Goal: Task Accomplishment & Management: Manage account settings

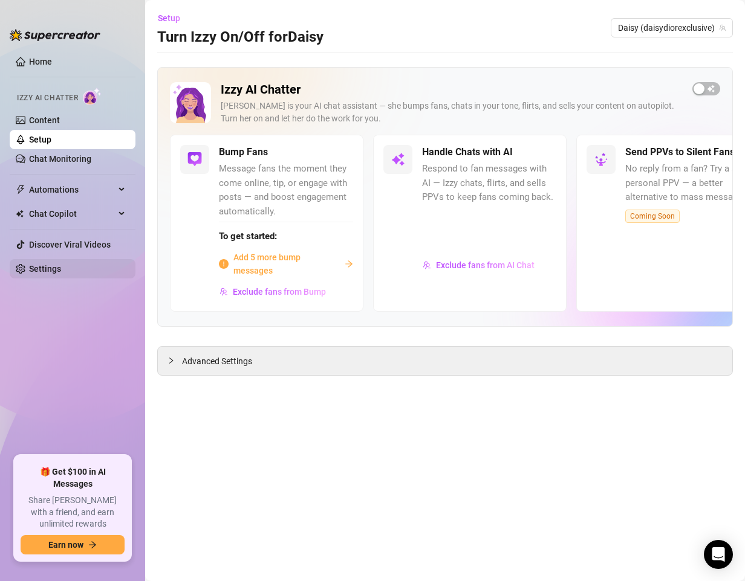
click at [52, 268] on link "Settings" at bounding box center [45, 269] width 32 height 10
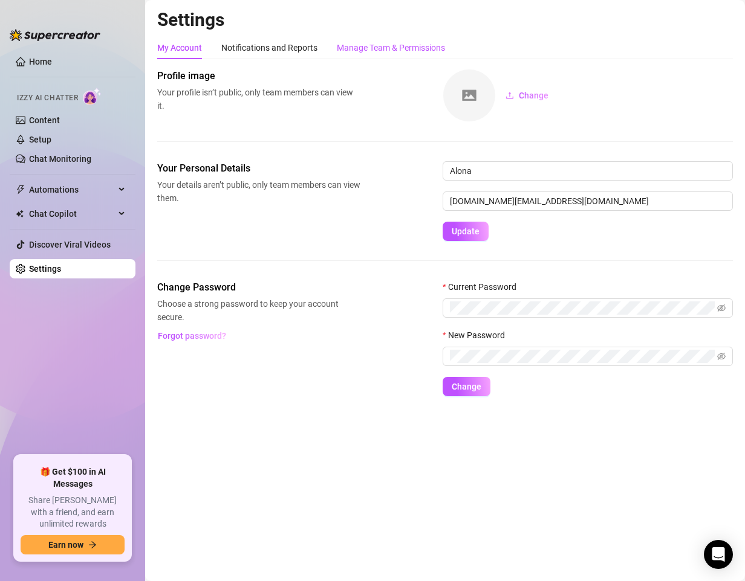
click at [395, 50] on div "Manage Team & Permissions" at bounding box center [391, 47] width 108 height 13
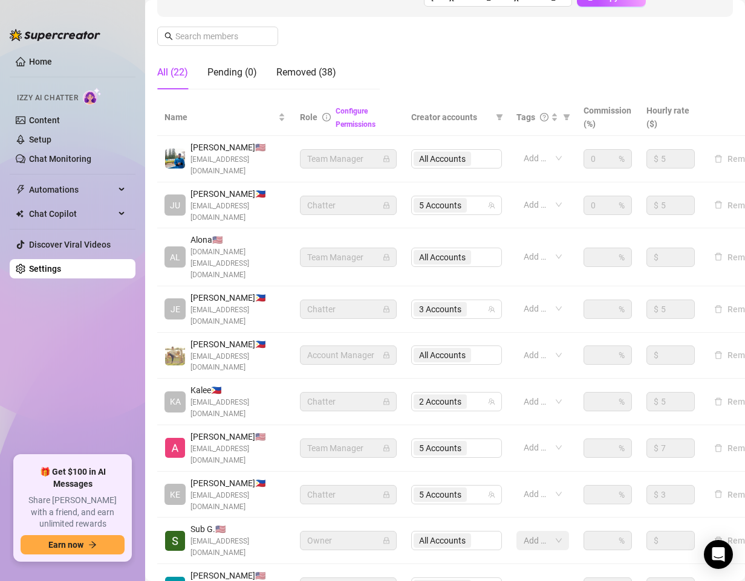
scroll to position [205, 0]
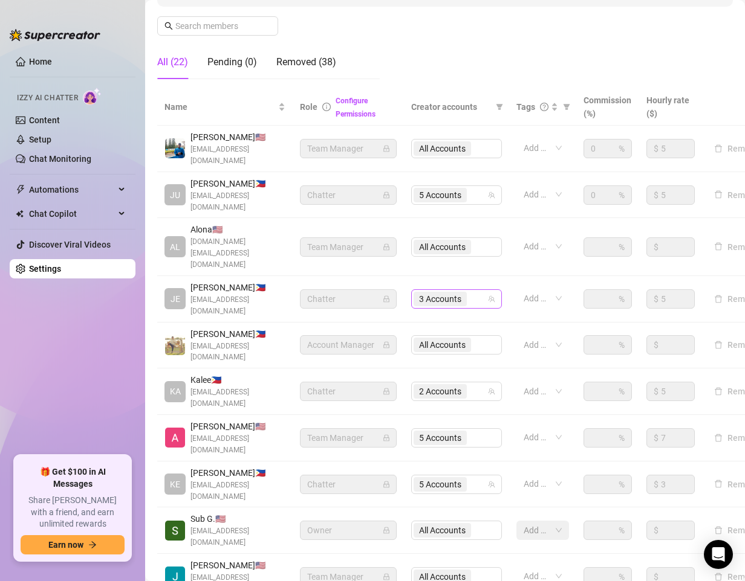
click at [482, 291] on div "3 Accounts" at bounding box center [449, 299] width 73 height 17
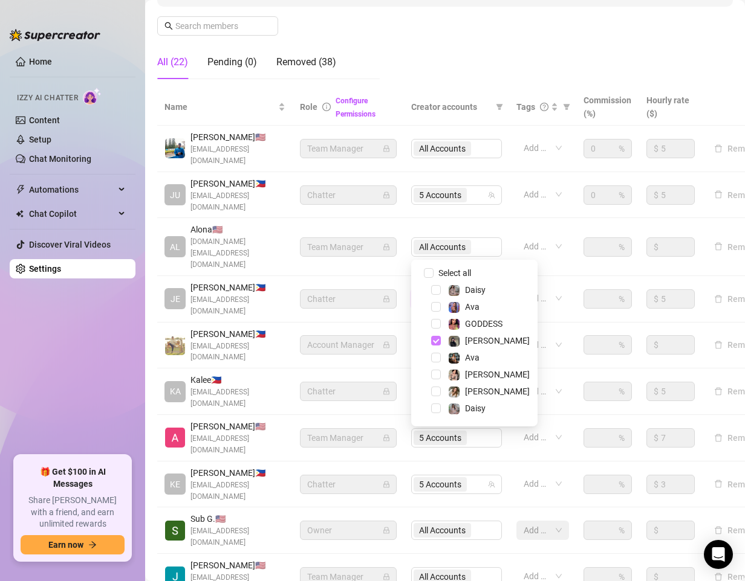
click at [434, 340] on span "Select tree node" at bounding box center [436, 341] width 10 height 10
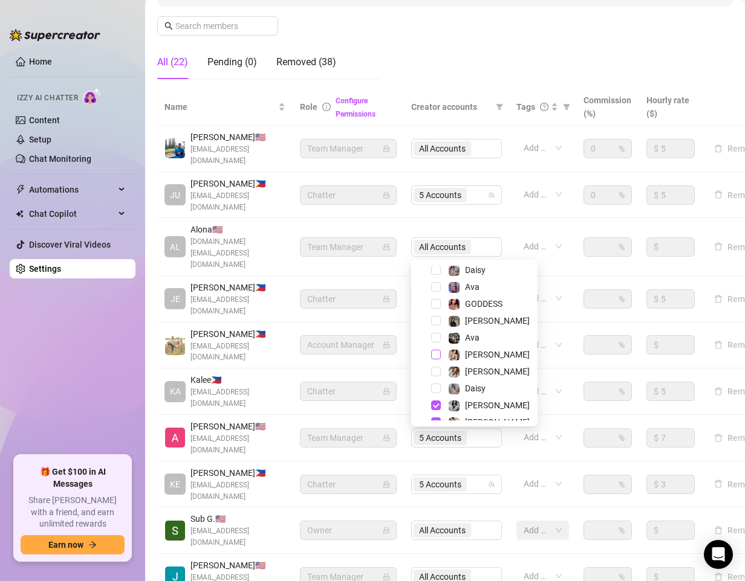
scroll to position [31, 0]
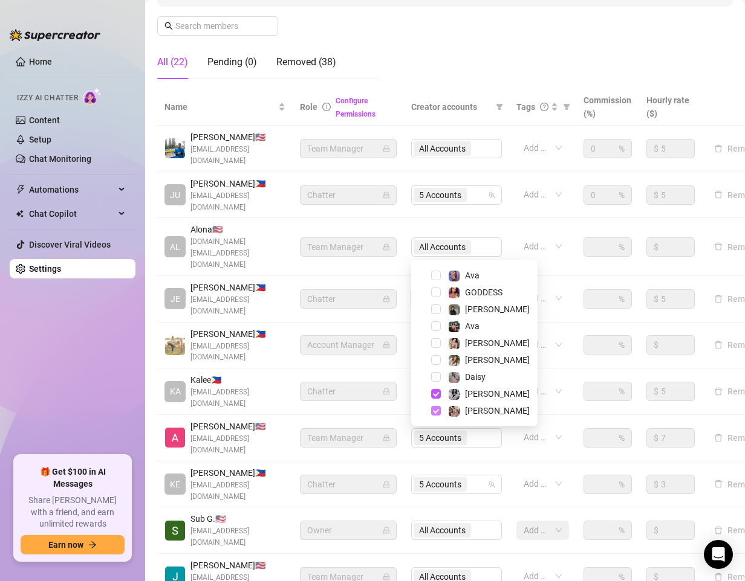
drag, startPoint x: 437, startPoint y: 394, endPoint x: 432, endPoint y: 413, distance: 19.3
click at [437, 396] on span "Select tree node" at bounding box center [436, 394] width 10 height 10
click at [432, 413] on span "Select tree node" at bounding box center [436, 411] width 10 height 10
click at [480, 522] on div "Settings My Account Notifications and Reports Manage Team & Permissions Profile…" at bounding box center [444, 226] width 575 height 845
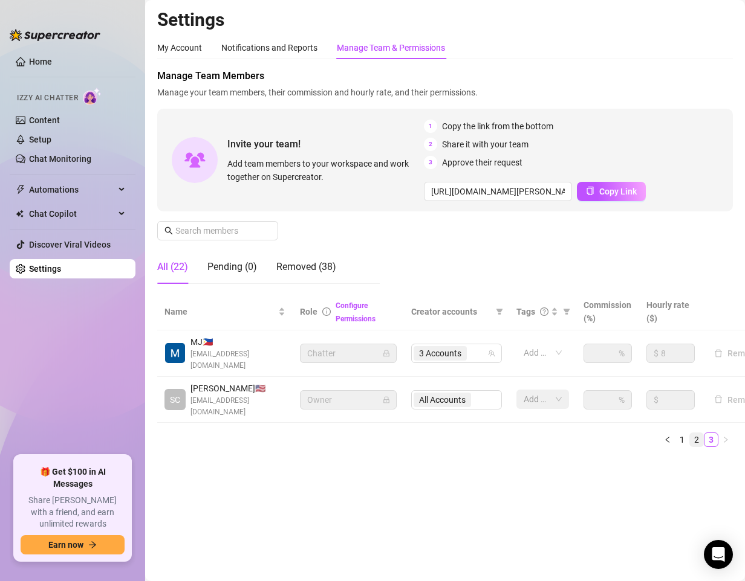
click at [696, 442] on link "2" at bounding box center [696, 439] width 13 height 13
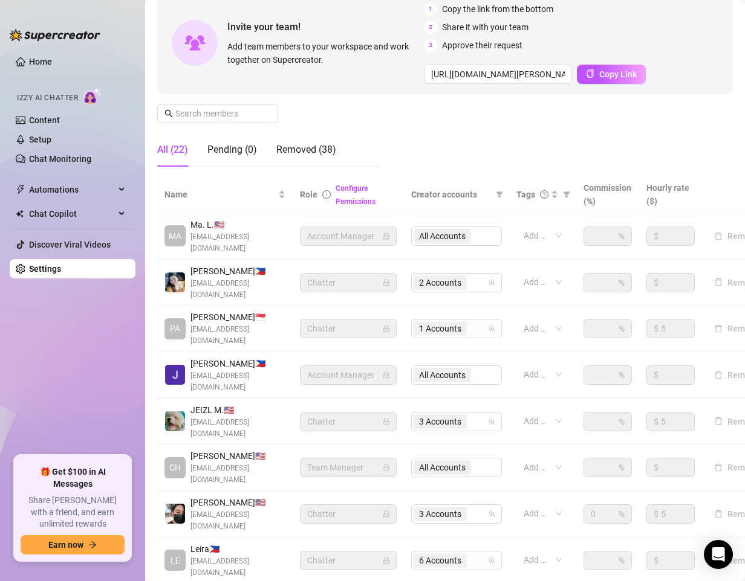
scroll to position [121, 0]
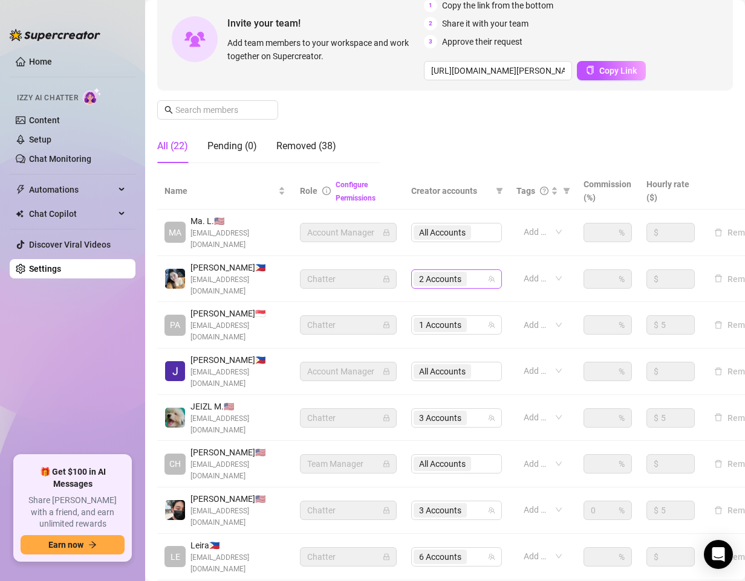
click at [476, 276] on div "2 Accounts" at bounding box center [449, 279] width 73 height 17
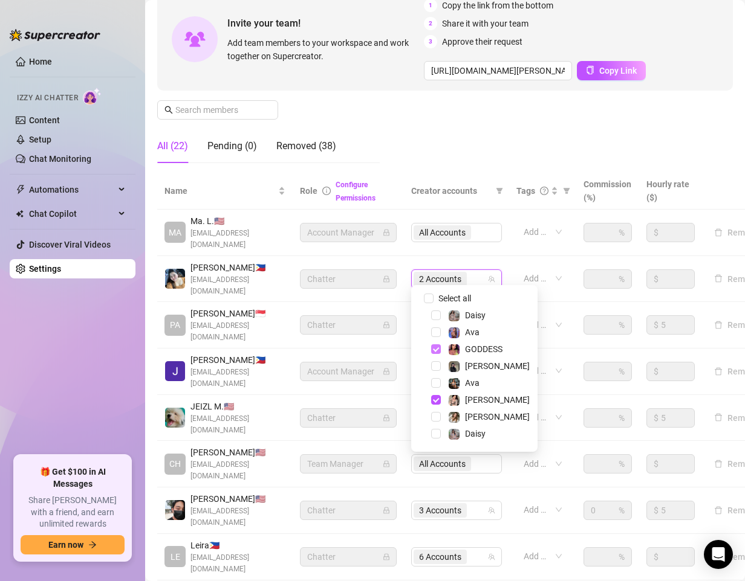
click at [434, 352] on span "Select tree node" at bounding box center [436, 349] width 10 height 10
click at [434, 349] on span "Select tree node" at bounding box center [436, 349] width 10 height 10
click at [496, 149] on div "Manage Team Members Manage your team members, their commission and hourly rate,…" at bounding box center [444, 60] width 575 height 225
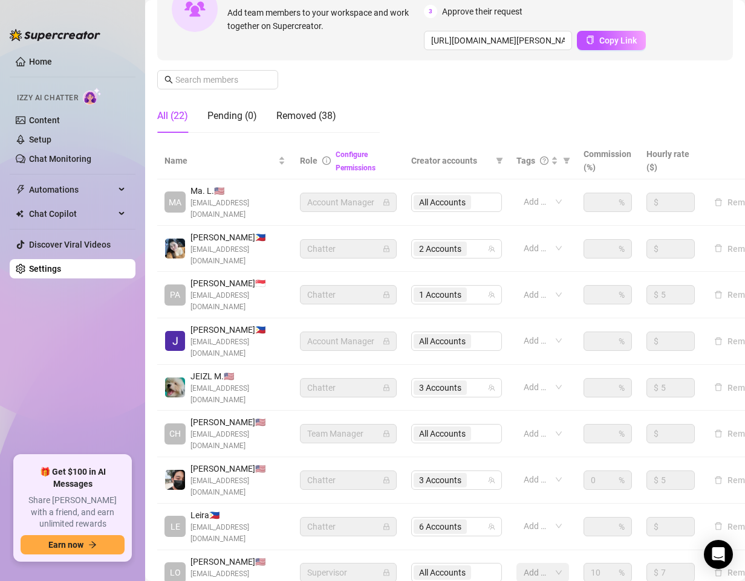
scroll to position [181, 0]
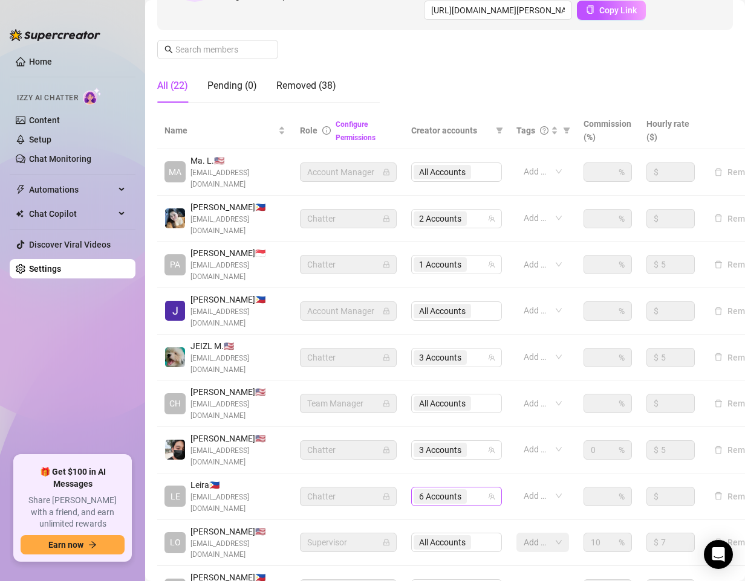
click at [476, 488] on div "6 Accounts" at bounding box center [449, 496] width 73 height 17
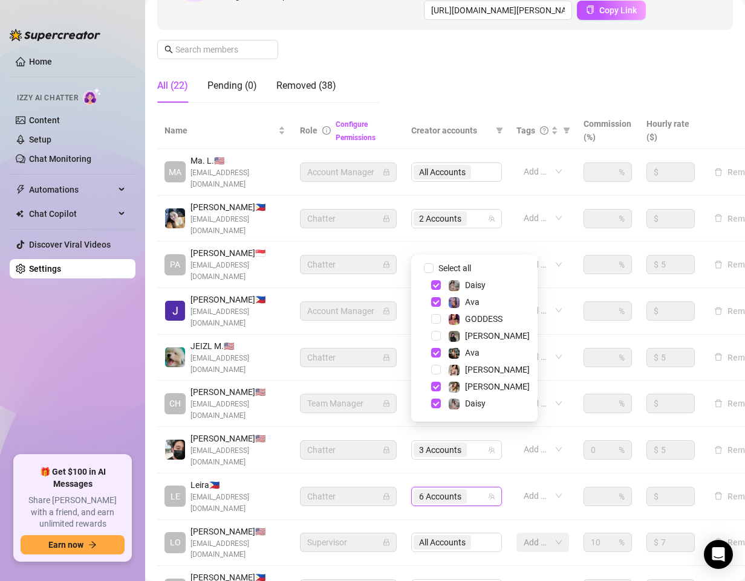
drag, startPoint x: 438, startPoint y: 284, endPoint x: 436, endPoint y: 293, distance: 9.1
click at [438, 288] on span "Select tree node" at bounding box center [436, 285] width 10 height 10
click at [434, 305] on span "Select tree node" at bounding box center [436, 302] width 10 height 10
drag, startPoint x: 436, startPoint y: 351, endPoint x: 439, endPoint y: 376, distance: 25.6
click at [436, 356] on span "Select tree node" at bounding box center [436, 353] width 10 height 10
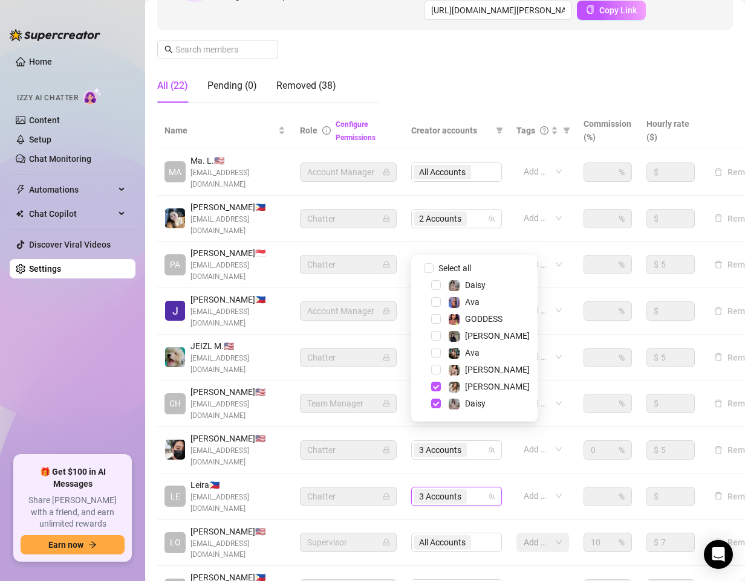
drag, startPoint x: 436, startPoint y: 390, endPoint x: 436, endPoint y: 398, distance: 7.3
click at [436, 394] on div "[PERSON_NAME]" at bounding box center [474, 387] width 120 height 15
click at [437, 410] on div "Daisy" at bounding box center [474, 403] width 120 height 15
click at [434, 403] on span "Select tree node" at bounding box center [436, 404] width 10 height 10
click at [434, 389] on span "Select tree node" at bounding box center [436, 387] width 10 height 10
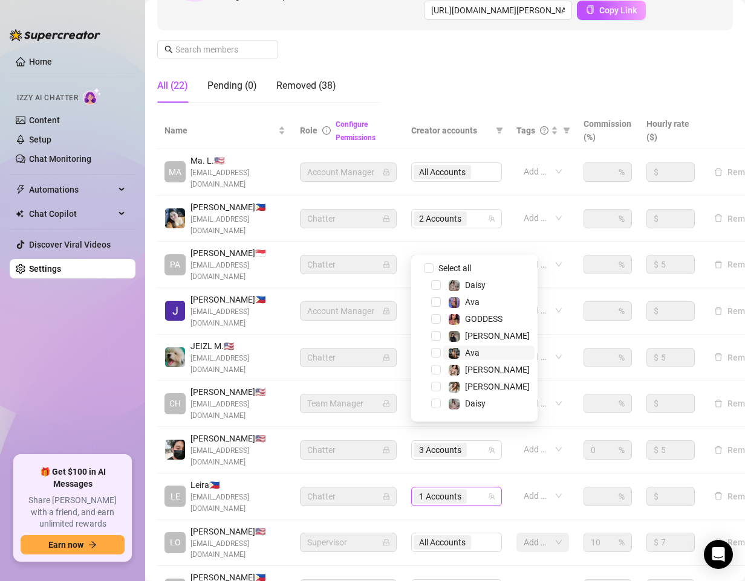
scroll to position [31, 0]
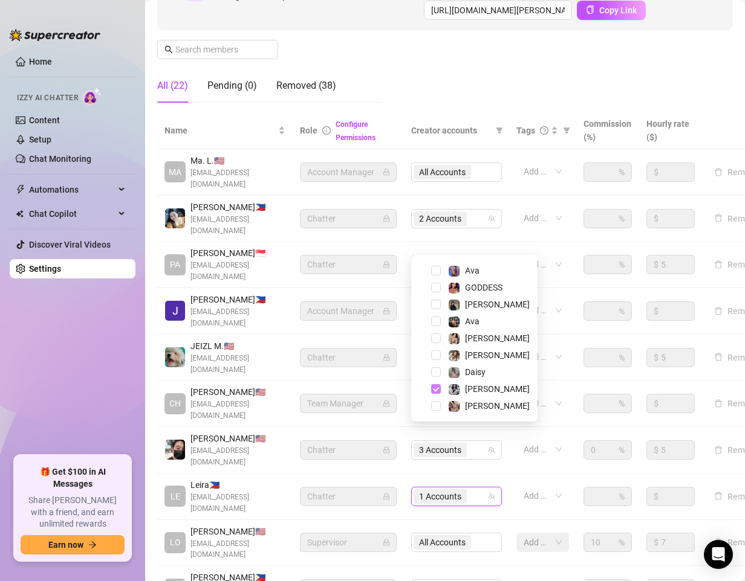
click at [435, 393] on span "Select tree node" at bounding box center [436, 389] width 10 height 10
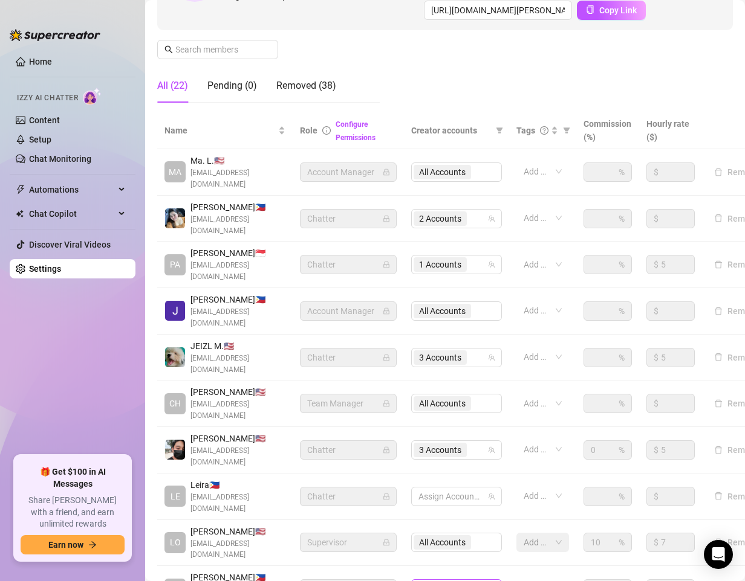
click at [479, 581] on div "2 Accounts" at bounding box center [449, 589] width 73 height 17
click at [482, 349] on div "3 Accounts" at bounding box center [449, 357] width 73 height 17
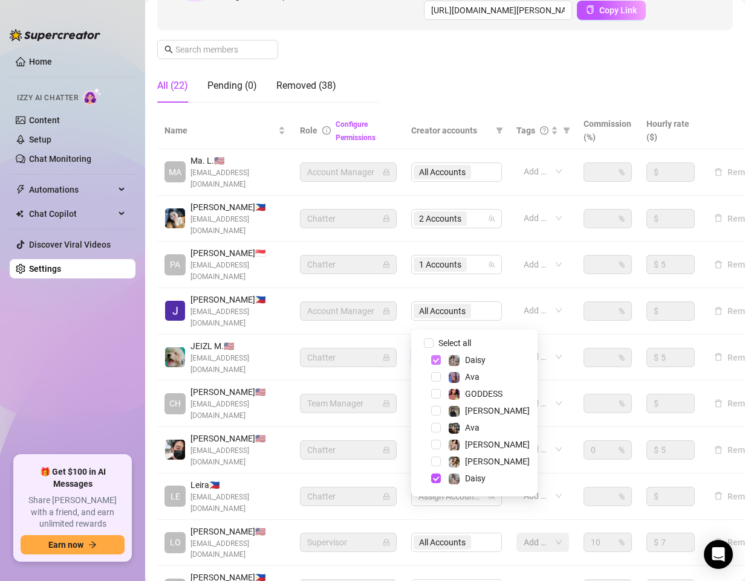
click at [433, 360] on span "Select tree node" at bounding box center [436, 360] width 10 height 10
drag, startPoint x: 433, startPoint y: 477, endPoint x: 439, endPoint y: 465, distance: 13.5
click at [433, 476] on span "Select tree node" at bounding box center [436, 479] width 10 height 10
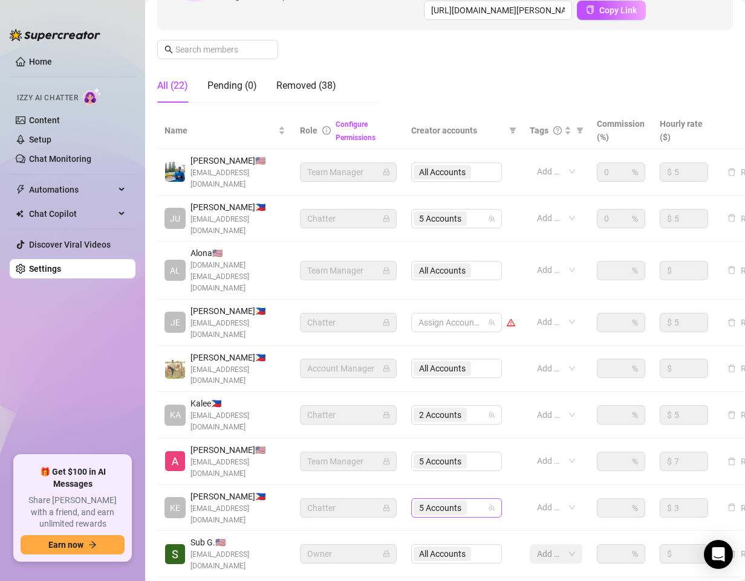
click at [475, 500] on div "5 Accounts" at bounding box center [449, 508] width 73 height 17
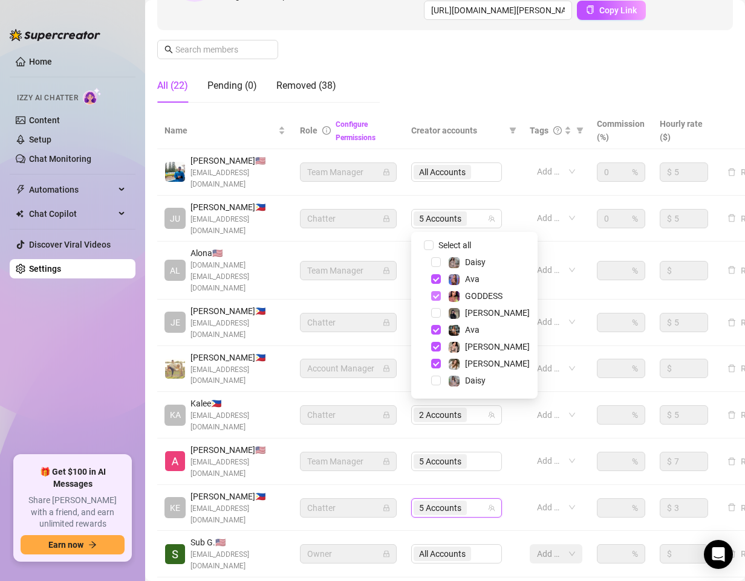
click at [435, 297] on span "Select tree node" at bounding box center [436, 296] width 10 height 10
click at [433, 346] on span "Select tree node" at bounding box center [436, 347] width 10 height 10
click at [436, 382] on span "Select tree node" at bounding box center [436, 381] width 10 height 10
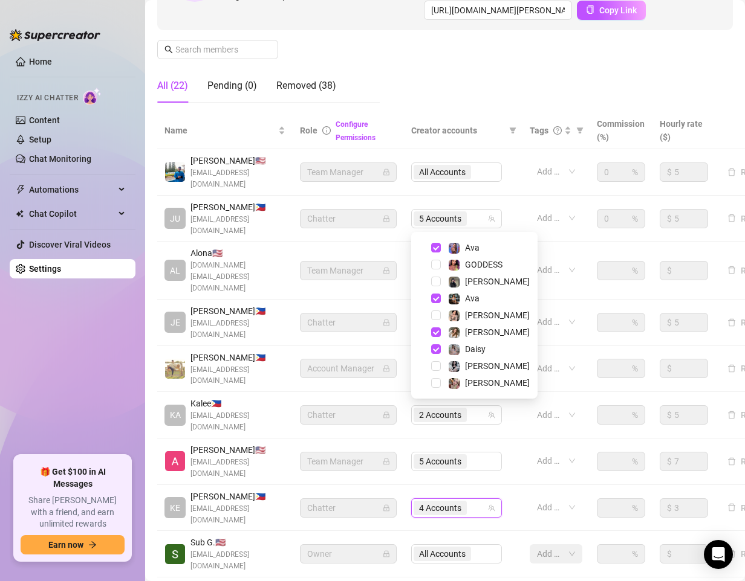
scroll to position [0, 0]
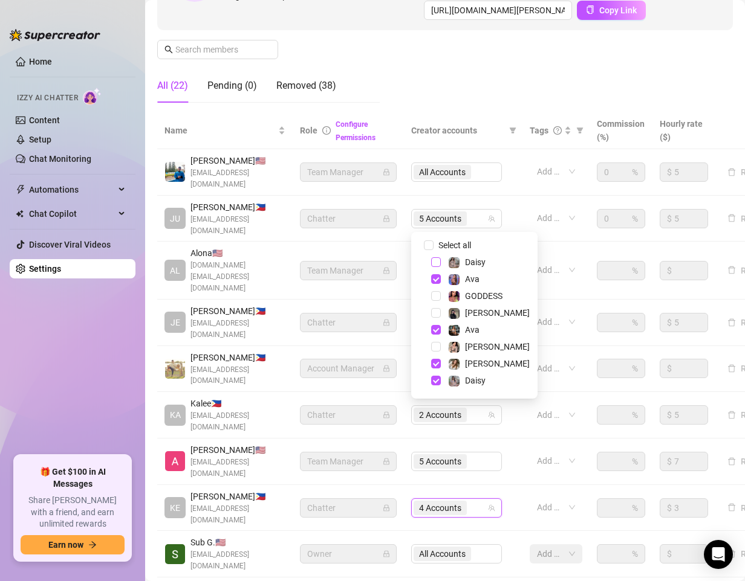
click at [437, 262] on span "Select tree node" at bounding box center [436, 262] width 10 height 10
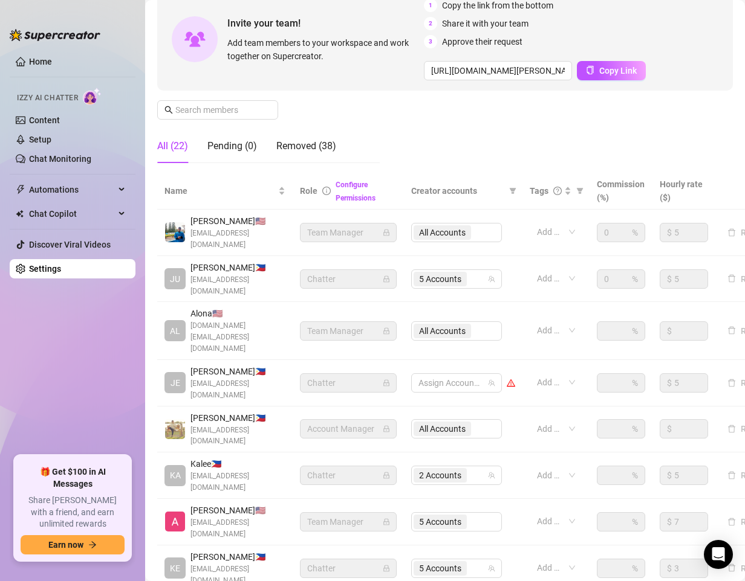
scroll to position [181, 0]
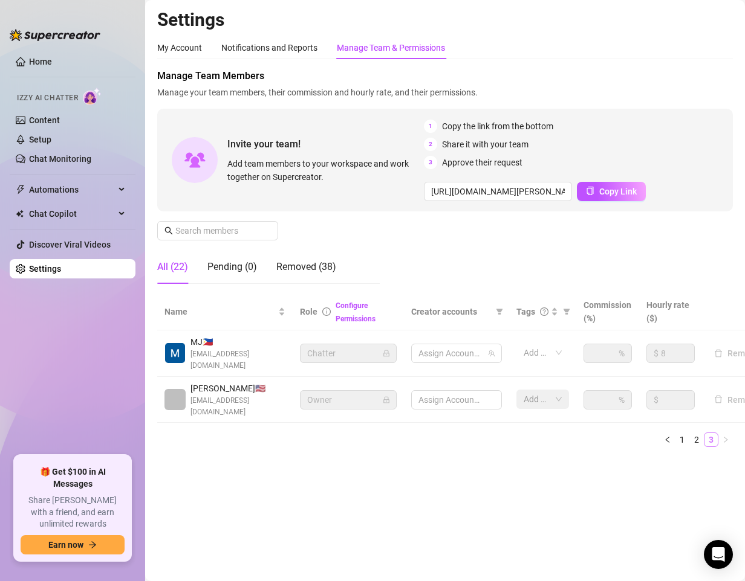
scroll to position [0, 0]
click at [318, 492] on main "Settings My Account Notifications and Reports Manage Team & Permissions Profile…" at bounding box center [444, 290] width 599 height 581
click at [479, 351] on div "3 Accounts" at bounding box center [449, 353] width 73 height 17
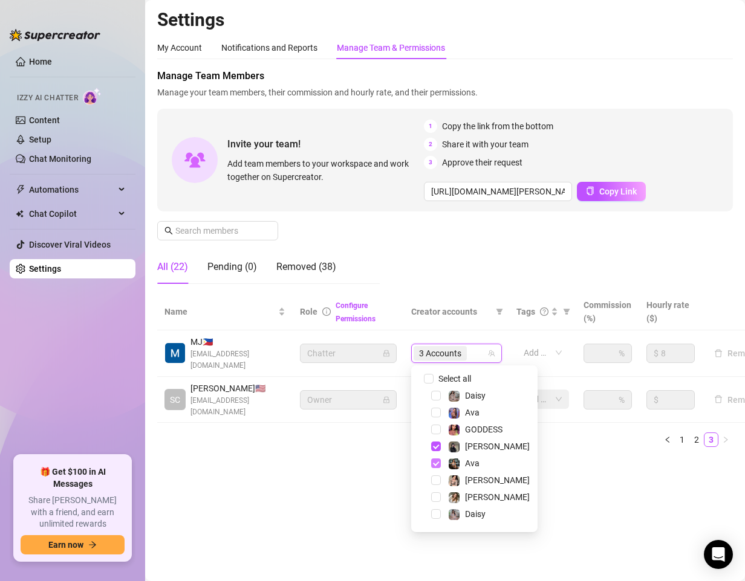
click at [434, 465] on span "Select tree node" at bounding box center [436, 464] width 10 height 10
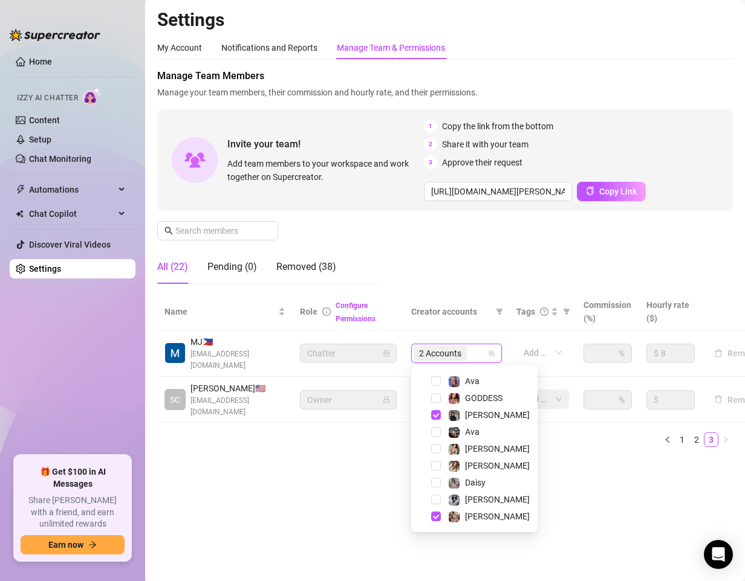
click at [384, 536] on main "Settings My Account Notifications and Reports Manage Team & Permissions Profile…" at bounding box center [444, 290] width 599 height 581
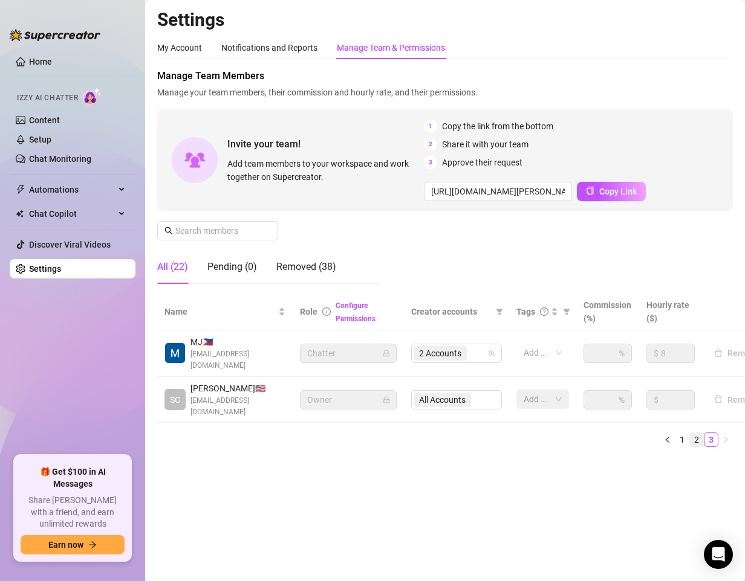
click at [700, 442] on link "2" at bounding box center [696, 439] width 13 height 13
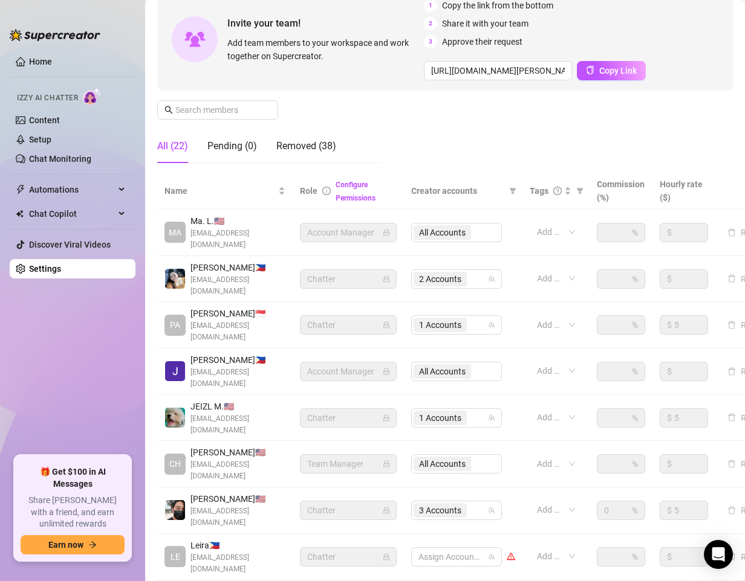
scroll to position [181, 0]
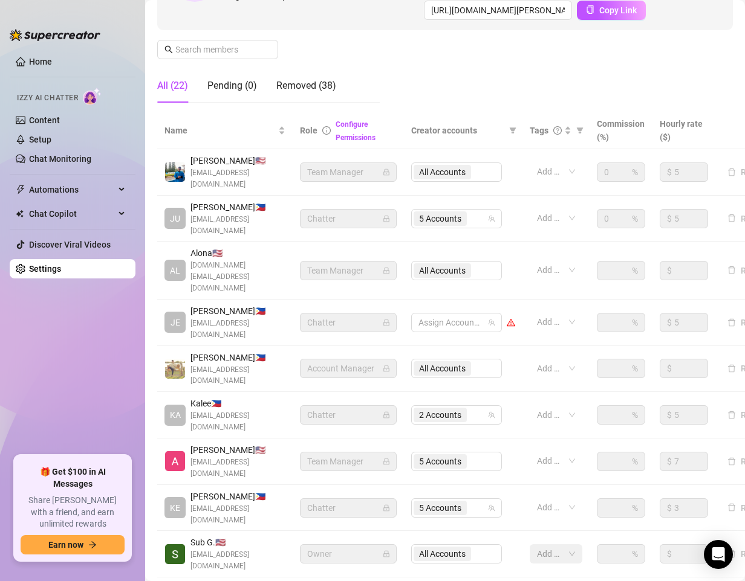
click at [465, 543] on div "Settings My Account Notifications and Reports Manage Team & Permissions Profile…" at bounding box center [444, 249] width 575 height 845
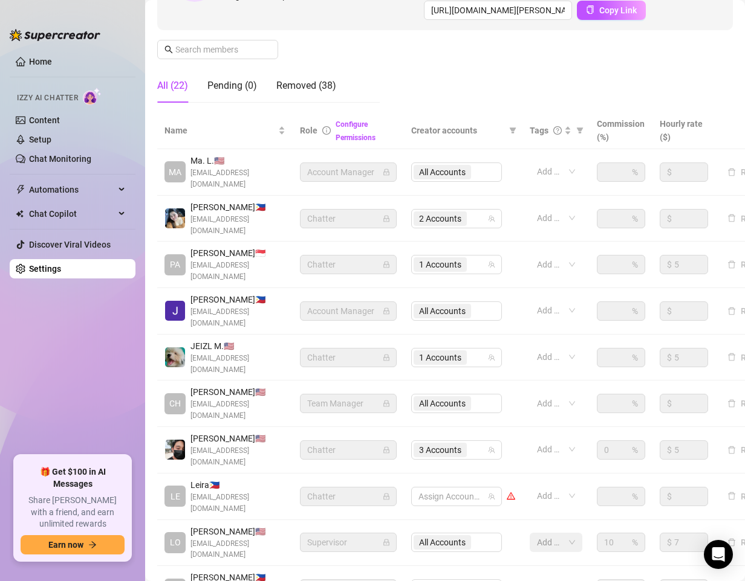
click at [82, 369] on ul "Home Izzy AI Chatter Content Setup Chat Monitoring Automations Chat Copilot Dis…" at bounding box center [73, 249] width 126 height 404
click at [37, 373] on ul "Home Izzy AI Chatter Content Setup Chat Monitoring Automations Chat Copilot Dis…" at bounding box center [73, 249] width 126 height 404
